Goal: Complete application form

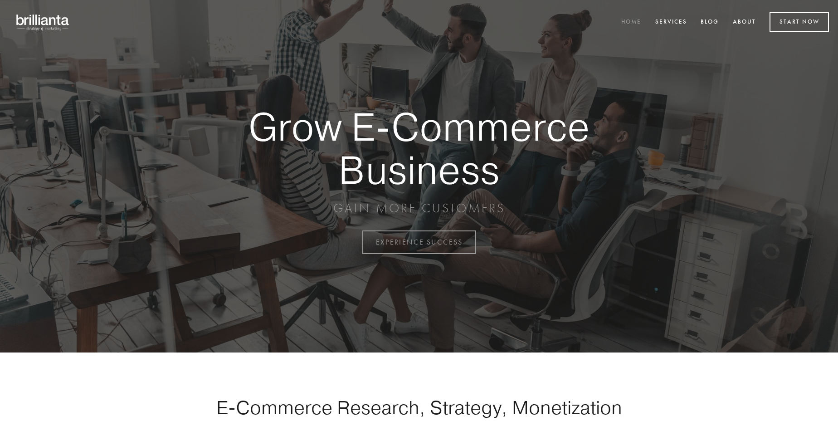
scroll to position [2376, 0]
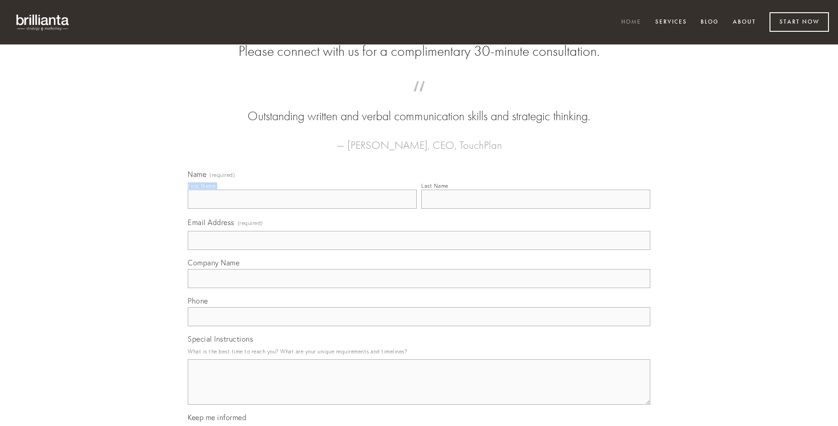
type input "[PERSON_NAME]"
click at [535, 209] on input "Last Name" at bounding box center [535, 198] width 229 height 19
type input "[PERSON_NAME]"
click at [419, 250] on input "Email Address (required)" at bounding box center [419, 240] width 462 height 19
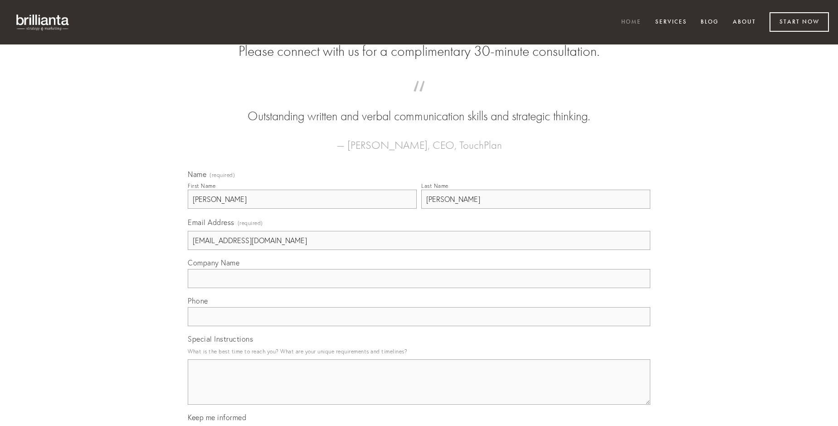
type input "[EMAIL_ADDRESS][DOMAIN_NAME]"
click at [419, 288] on input "Company Name" at bounding box center [419, 278] width 462 height 19
type input "quasi"
click at [419, 326] on input "text" at bounding box center [419, 316] width 462 height 19
click at [419, 390] on textarea "Special Instructions" at bounding box center [419, 381] width 462 height 45
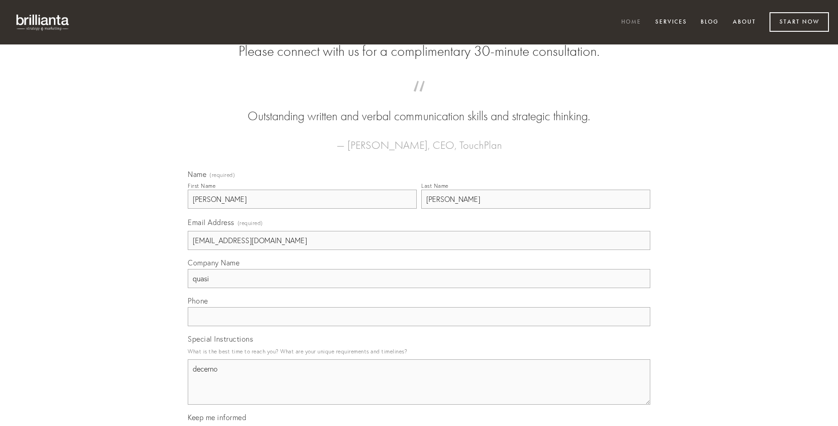
type textarea "decerno"
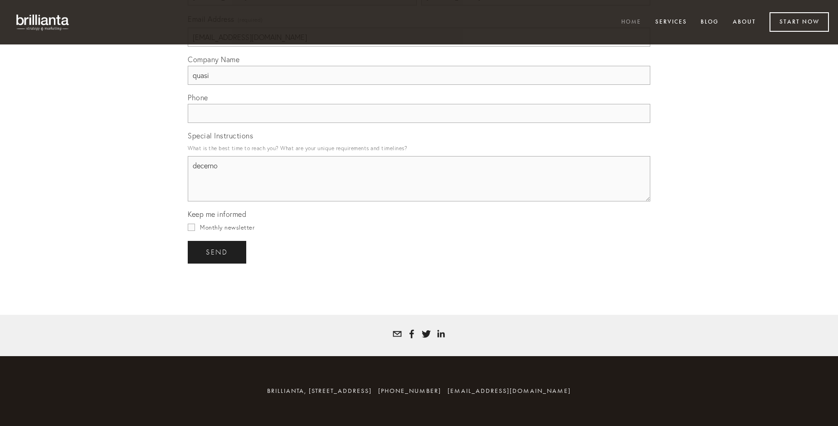
click at [218, 252] on span "send" at bounding box center [217, 252] width 22 height 8
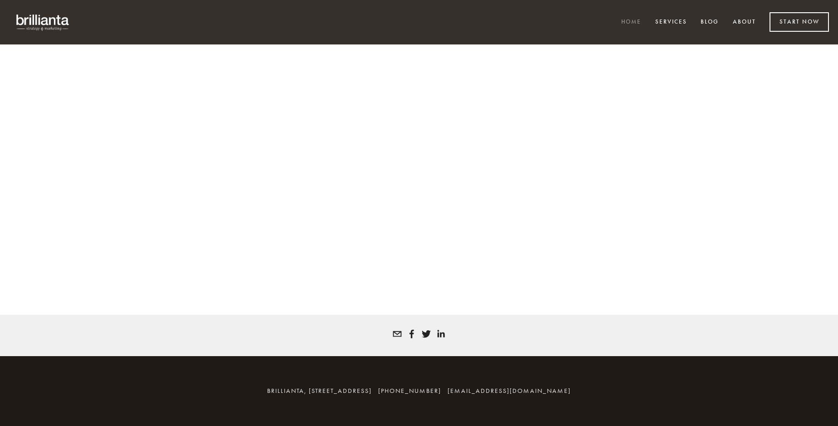
scroll to position [2364, 0]
